Goal: Transaction & Acquisition: Purchase product/service

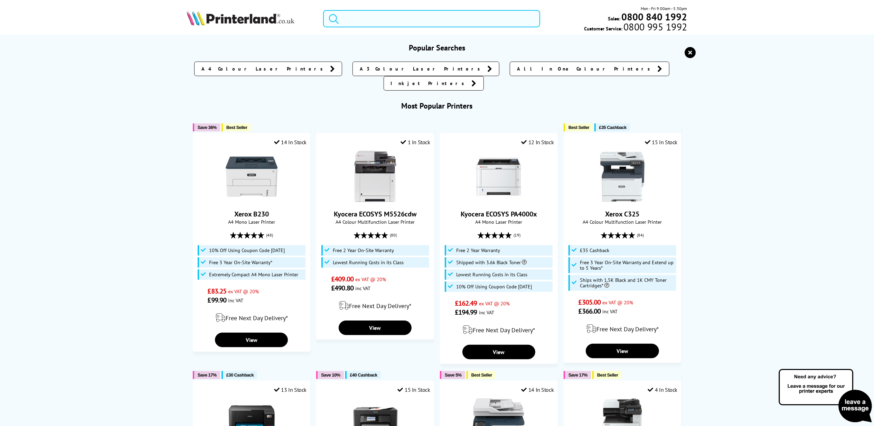
click at [411, 17] on input "search" at bounding box center [431, 18] width 217 height 17
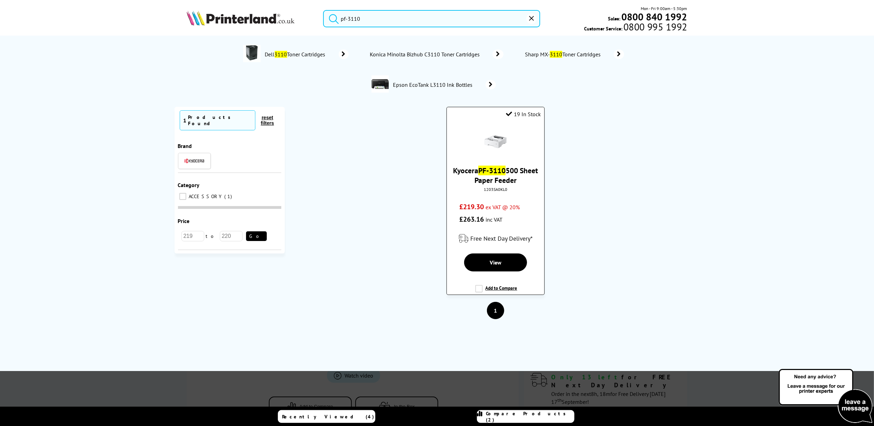
type input "pf-3110"
click at [498, 170] on mark "PF-3110" at bounding box center [492, 171] width 27 height 10
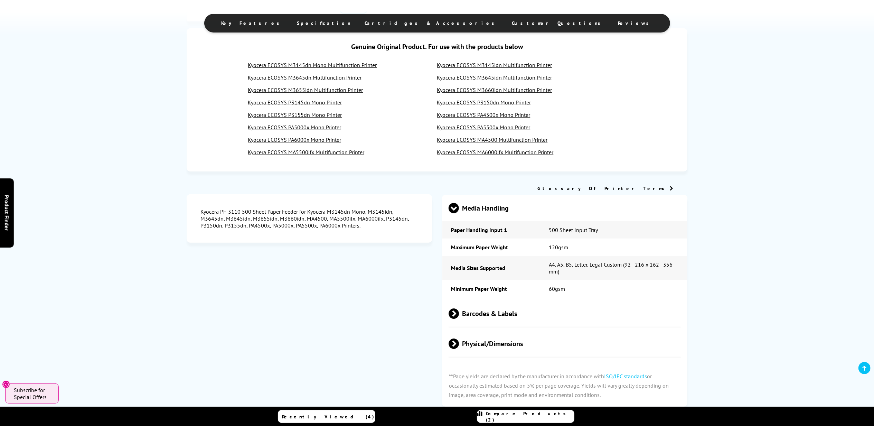
scroll to position [461, 0]
